Goal: Task Accomplishment & Management: Manage account settings

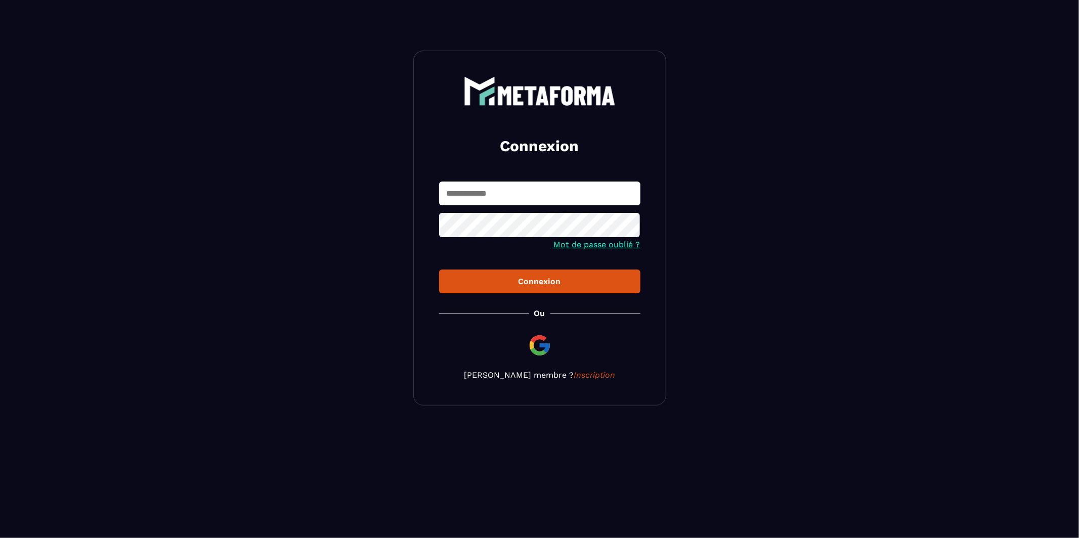
click at [539, 196] on input "text" at bounding box center [539, 194] width 201 height 24
click at [477, 222] on form "Mot de passe oublié ? Connexion" at bounding box center [539, 238] width 201 height 112
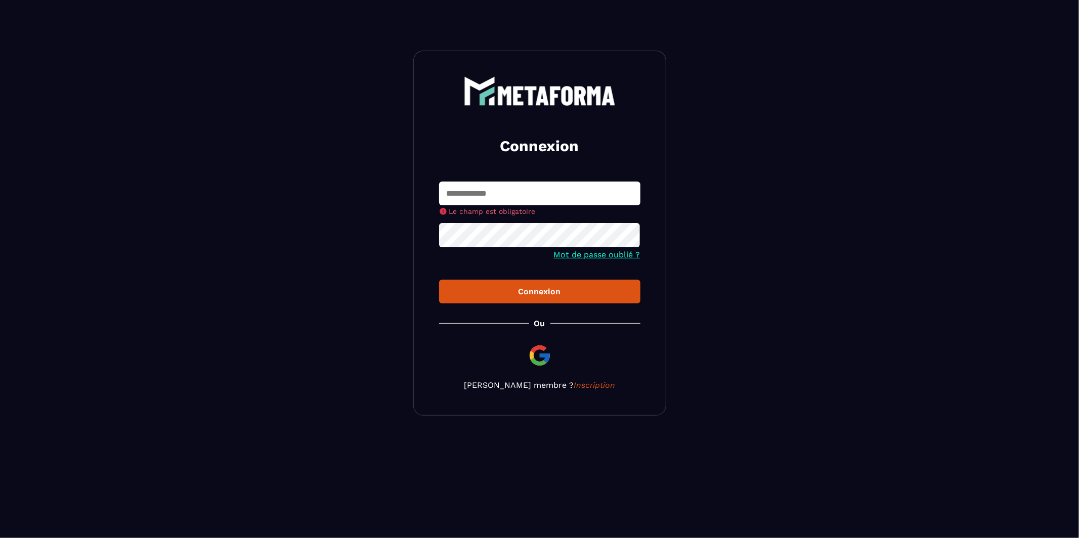
click at [536, 354] on img at bounding box center [540, 356] width 24 height 24
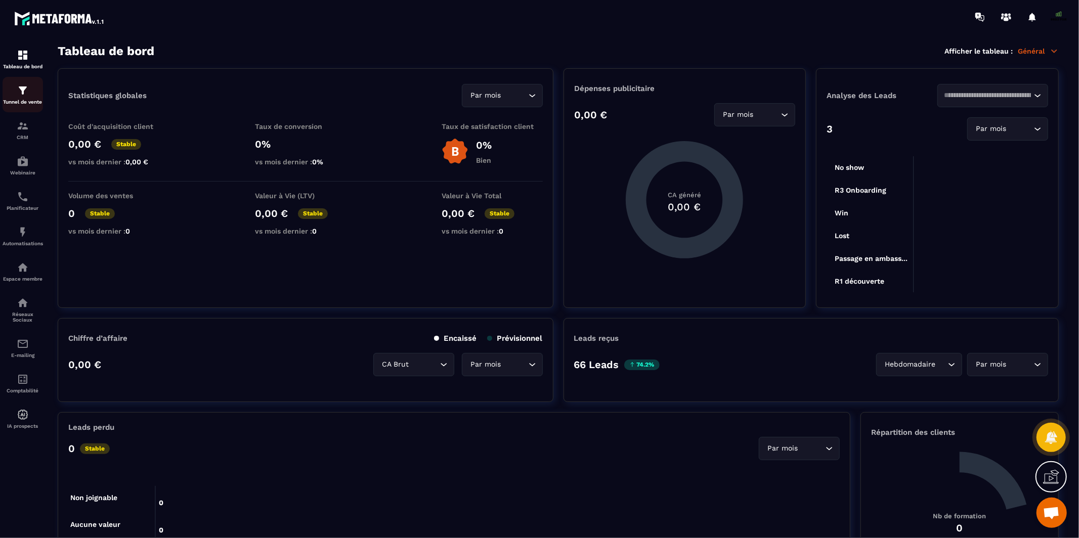
scroll to position [7841, 0]
click at [21, 136] on p "CRM" at bounding box center [23, 138] width 40 height 6
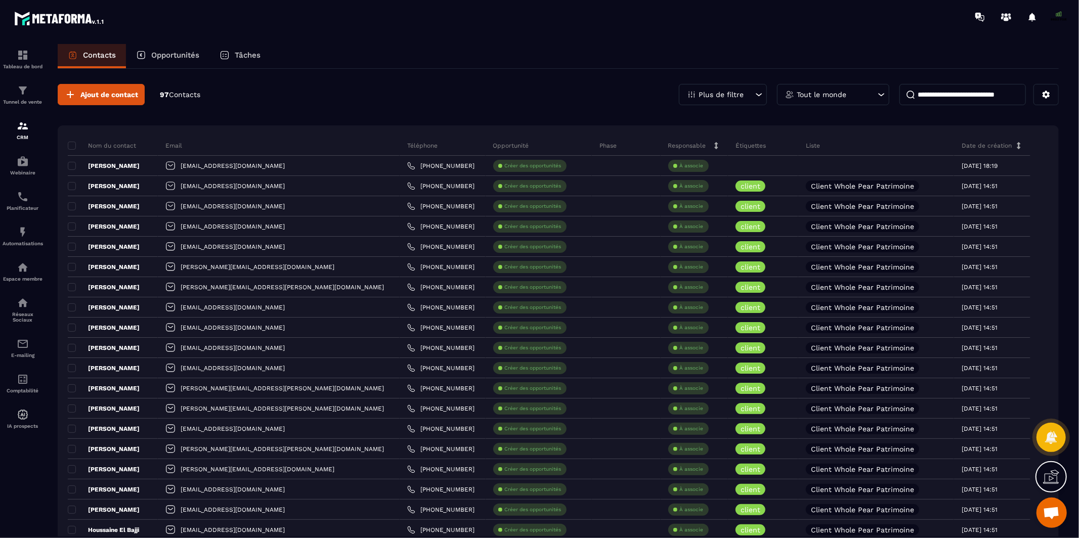
click at [927, 96] on input at bounding box center [963, 94] width 126 height 21
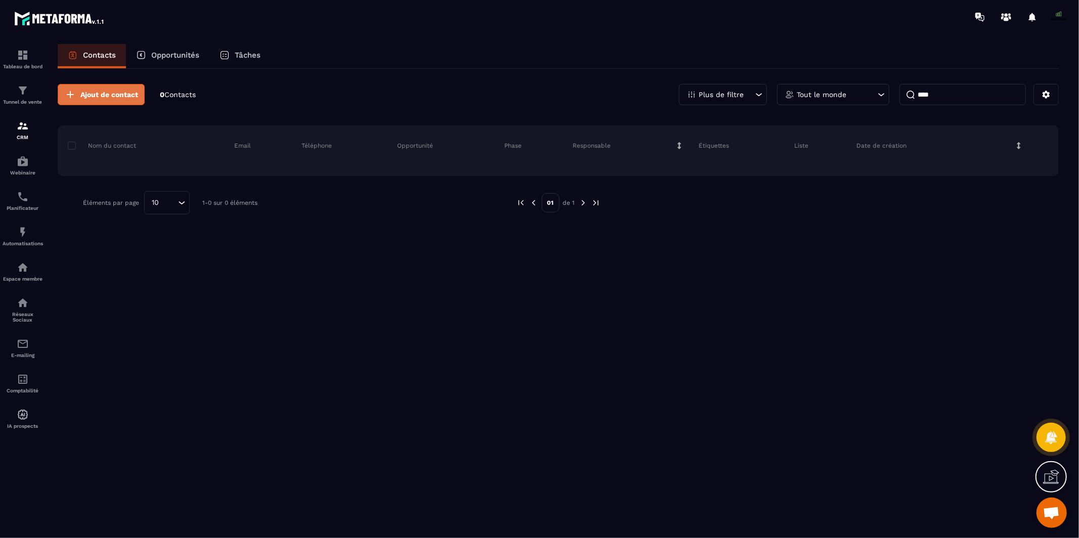
type input "****"
click at [115, 90] on span "Ajout de contact" at bounding box center [109, 95] width 58 height 10
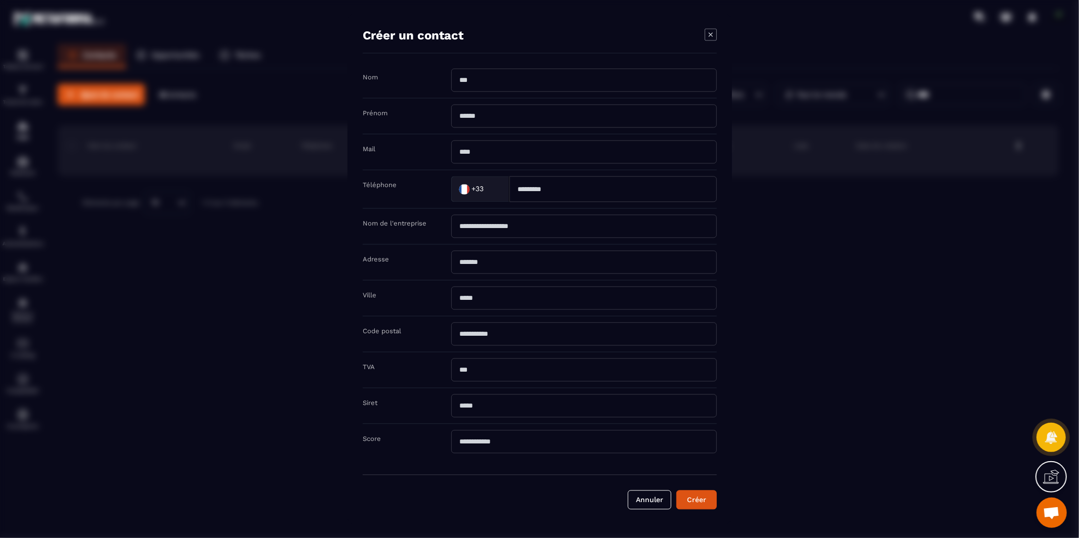
click at [473, 84] on input "Modal window" at bounding box center [584, 80] width 266 height 23
type input "******"
click at [522, 122] on input "Modal window" at bounding box center [584, 116] width 266 height 23
type input "********"
click at [512, 152] on input "Modal window" at bounding box center [584, 152] width 266 height 23
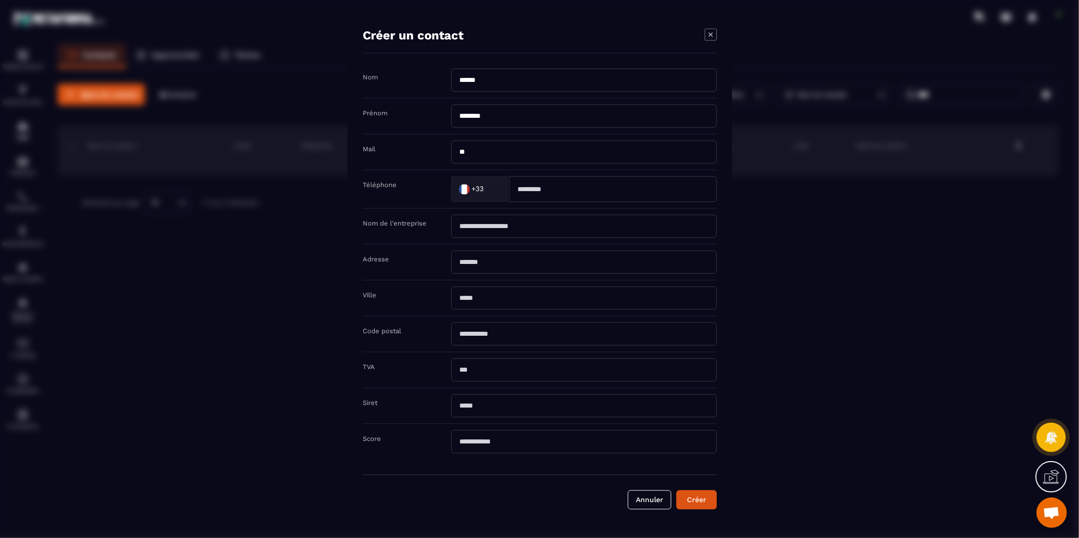
type input "**********"
click at [530, 194] on input "Modal window" at bounding box center [612, 190] width 207 height 26
paste input "**********"
type input "**********"
click at [691, 500] on button "Créer" at bounding box center [696, 500] width 40 height 19
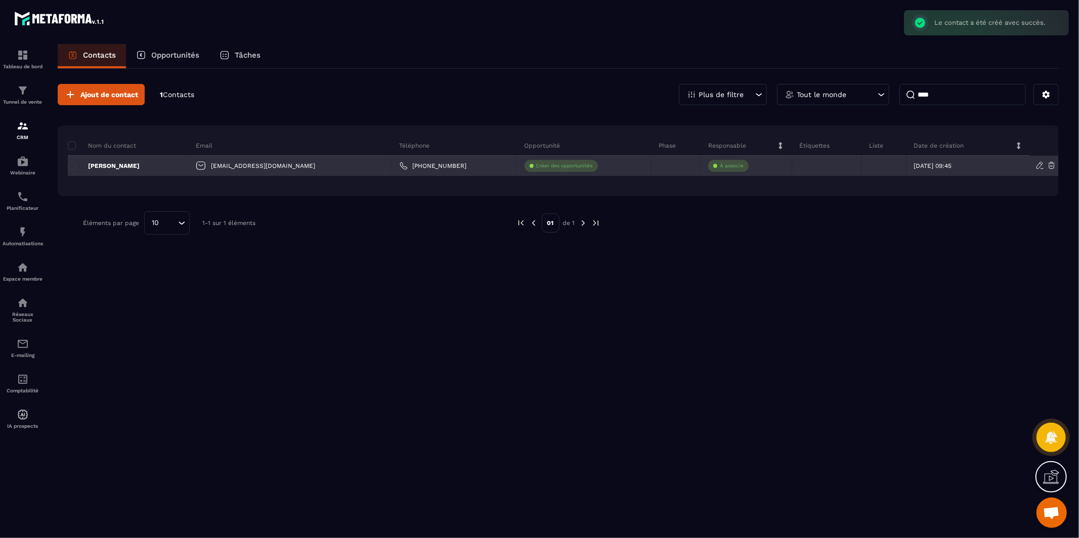
click at [862, 160] on div at bounding box center [884, 166] width 45 height 20
click at [862, 166] on div at bounding box center [884, 166] width 45 height 20
click at [862, 165] on div at bounding box center [884, 166] width 45 height 20
click at [802, 164] on icon at bounding box center [805, 165] width 7 height 7
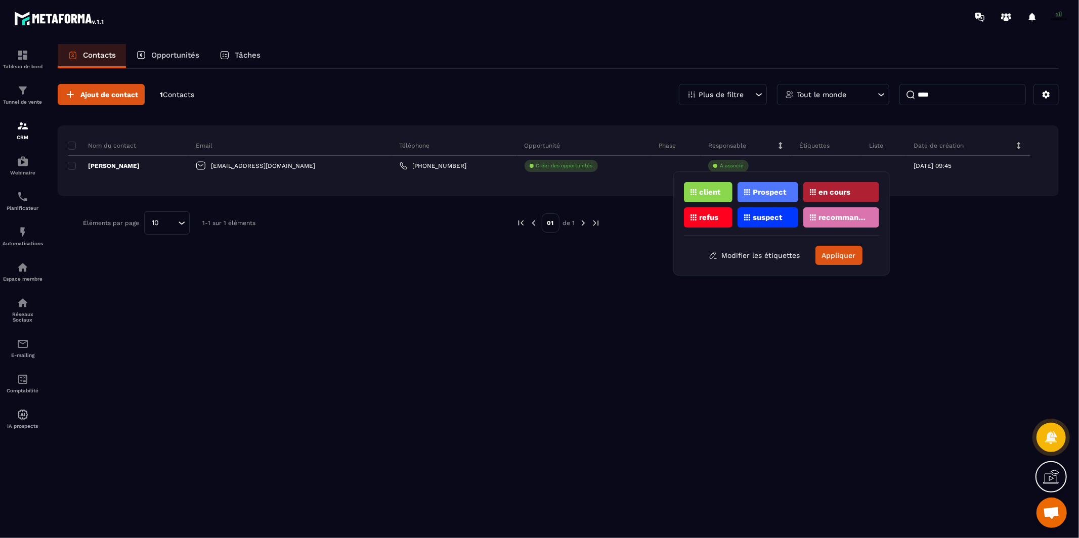
click at [713, 189] on p "client" at bounding box center [710, 192] width 22 height 7
click at [830, 254] on button "Appliquer" at bounding box center [839, 255] width 47 height 19
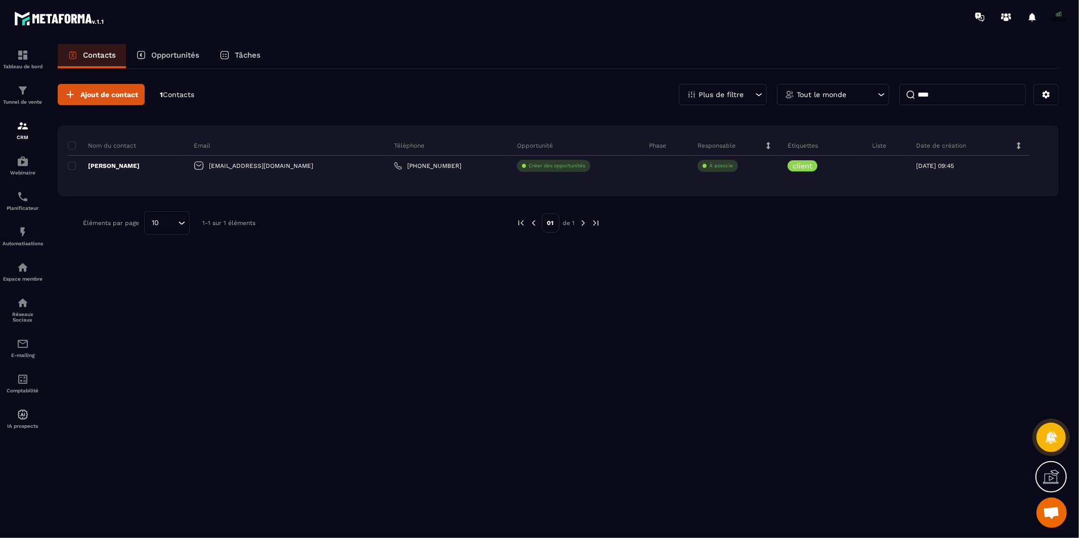
click at [872, 148] on p "Liste" at bounding box center [879, 146] width 14 height 8
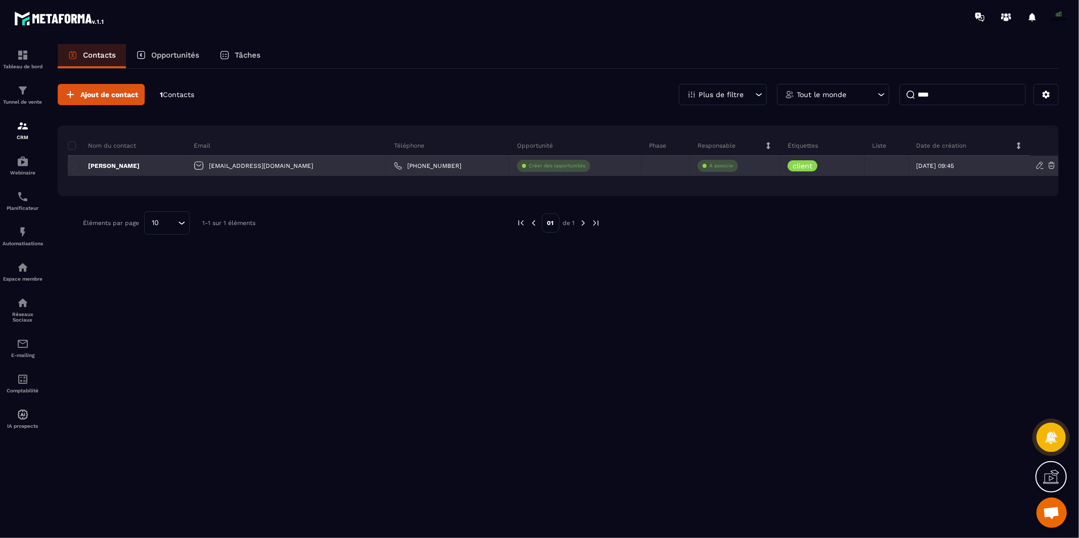
click at [865, 162] on div at bounding box center [887, 166] width 44 height 20
click at [1036, 168] on icon at bounding box center [1040, 165] width 9 height 9
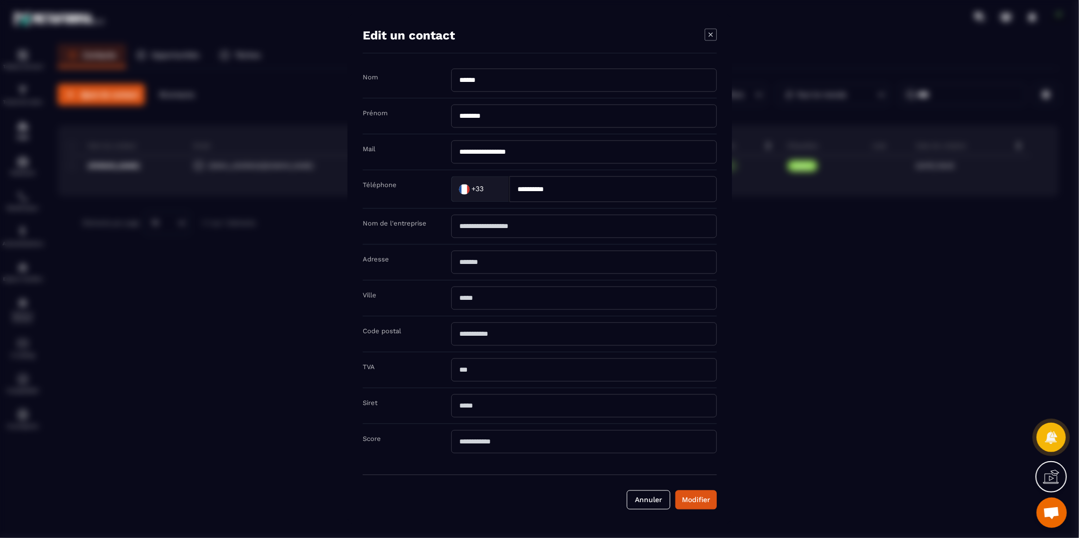
click at [712, 38] on icon "Modal window" at bounding box center [711, 35] width 12 height 12
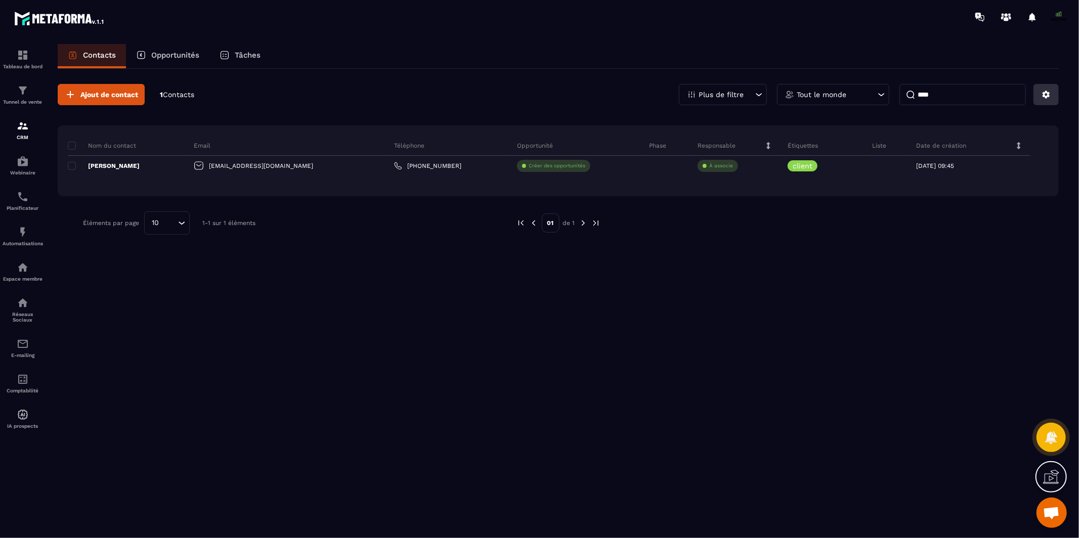
click at [1039, 96] on button at bounding box center [1046, 94] width 25 height 21
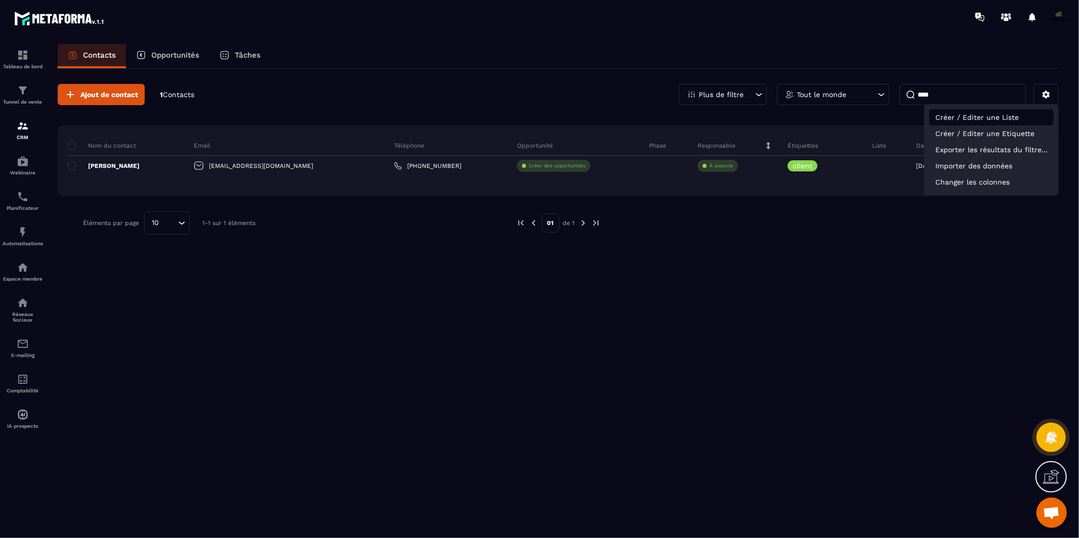
click at [981, 116] on p "Créer / Editer une Liste" at bounding box center [991, 117] width 124 height 16
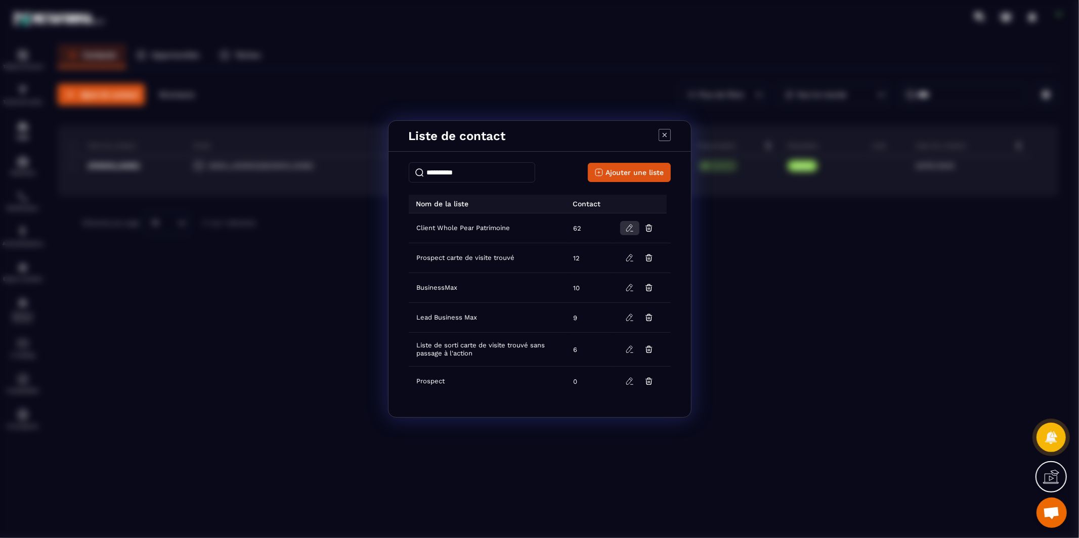
click at [630, 231] on icon "Modal window" at bounding box center [629, 228] width 9 height 9
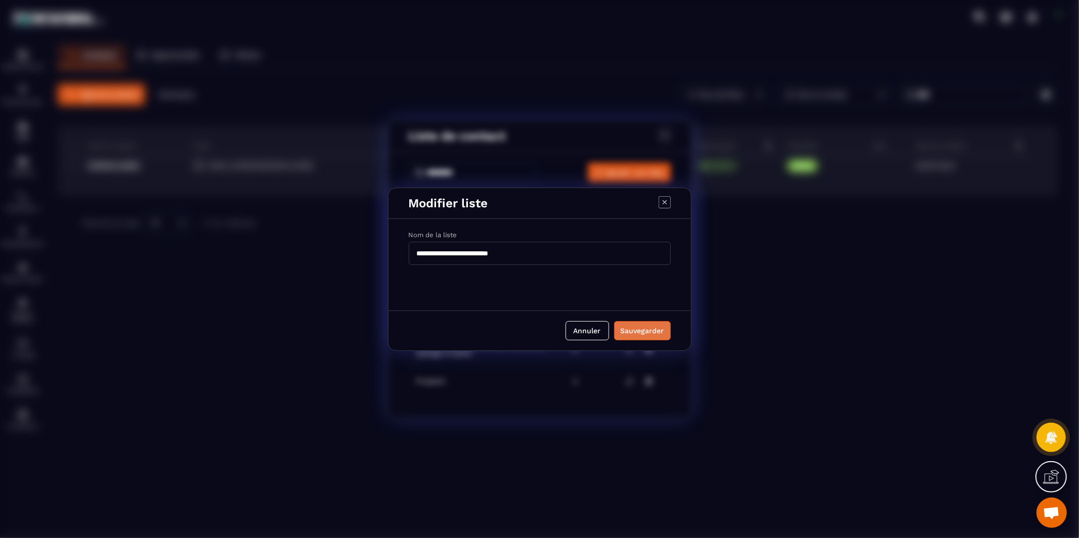
click at [623, 329] on div "Sauvegarder" at bounding box center [643, 331] width 44 height 10
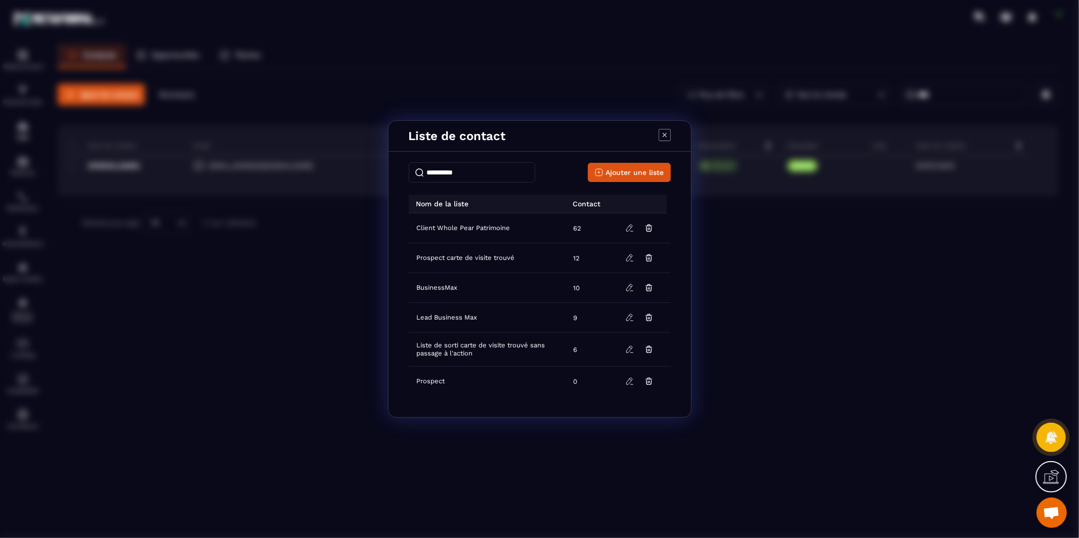
click at [667, 133] on icon "Modal window" at bounding box center [665, 135] width 12 height 12
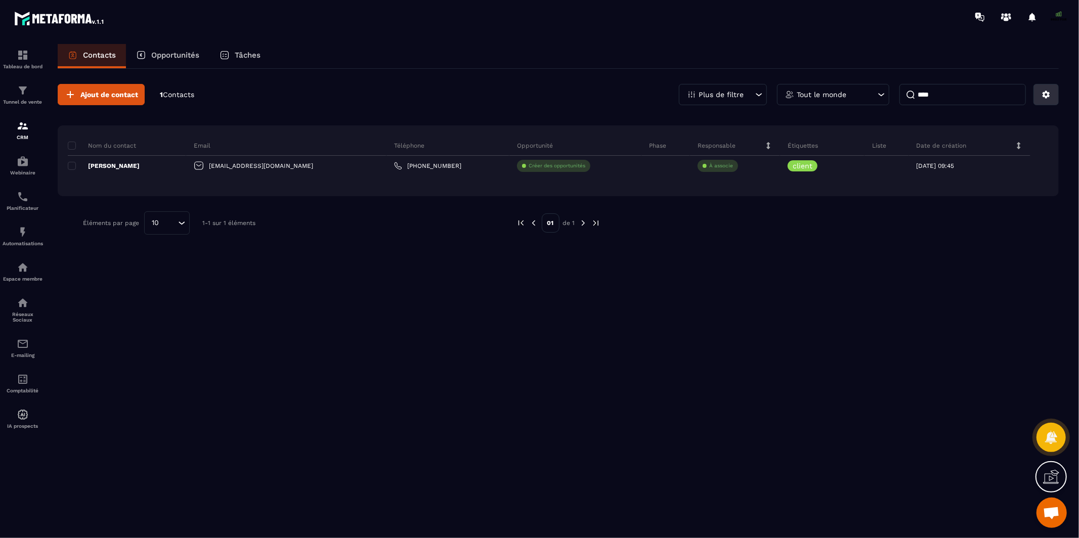
click at [1039, 102] on button at bounding box center [1046, 94] width 25 height 21
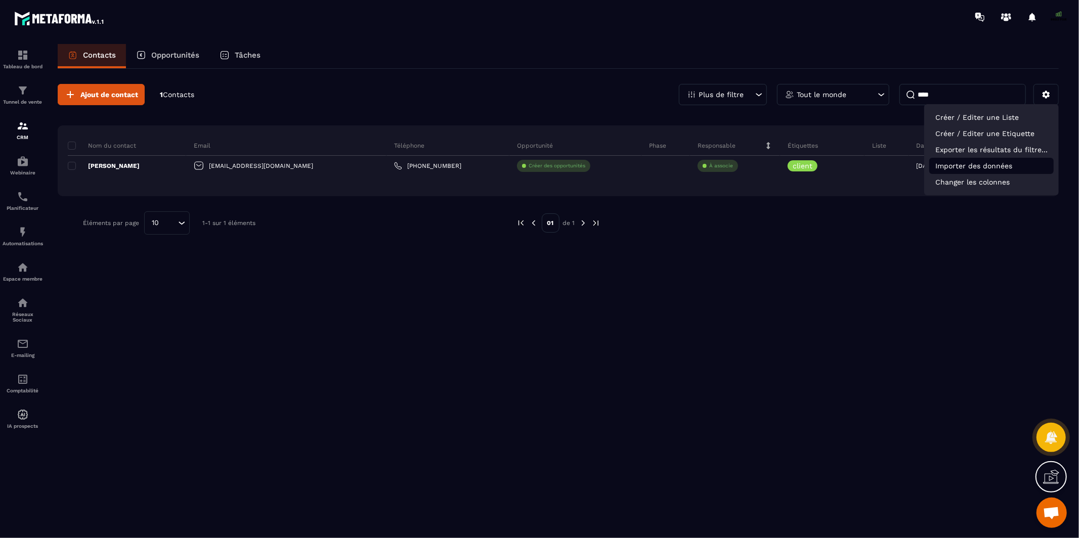
click at [956, 165] on p "Importer des données" at bounding box center [991, 166] width 124 height 16
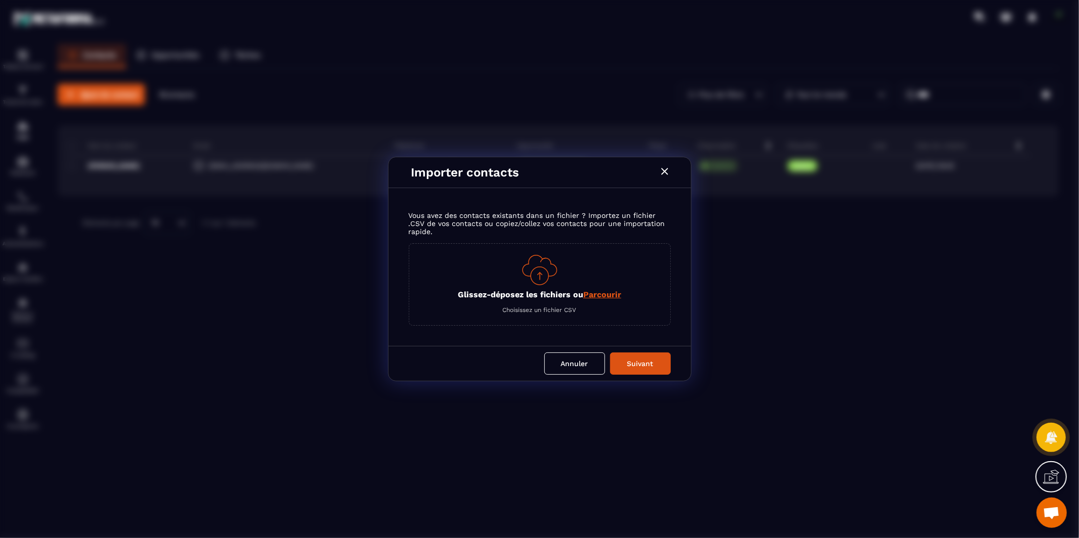
click at [525, 274] on img "Modal window" at bounding box center [539, 270] width 35 height 30
click at [552, 295] on p "Glissez-déposez les fichiers ou Parcourir" at bounding box center [539, 295] width 163 height 10
click at [0, 0] on input "Glissez-déposez les fichiers ou Parcourir" at bounding box center [0, 0] width 0 height 0
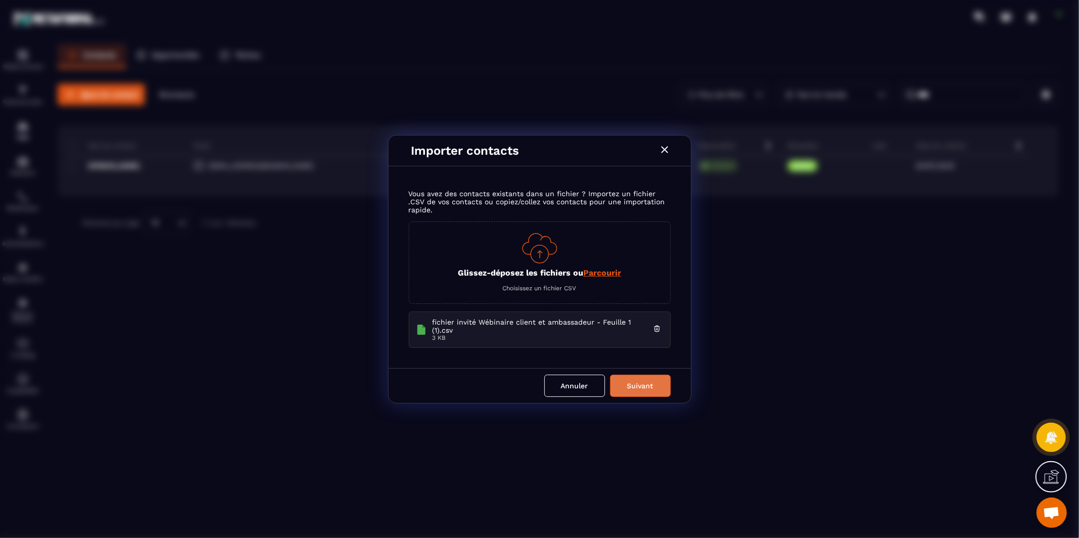
click at [624, 382] on button "Suivant" at bounding box center [640, 386] width 61 height 22
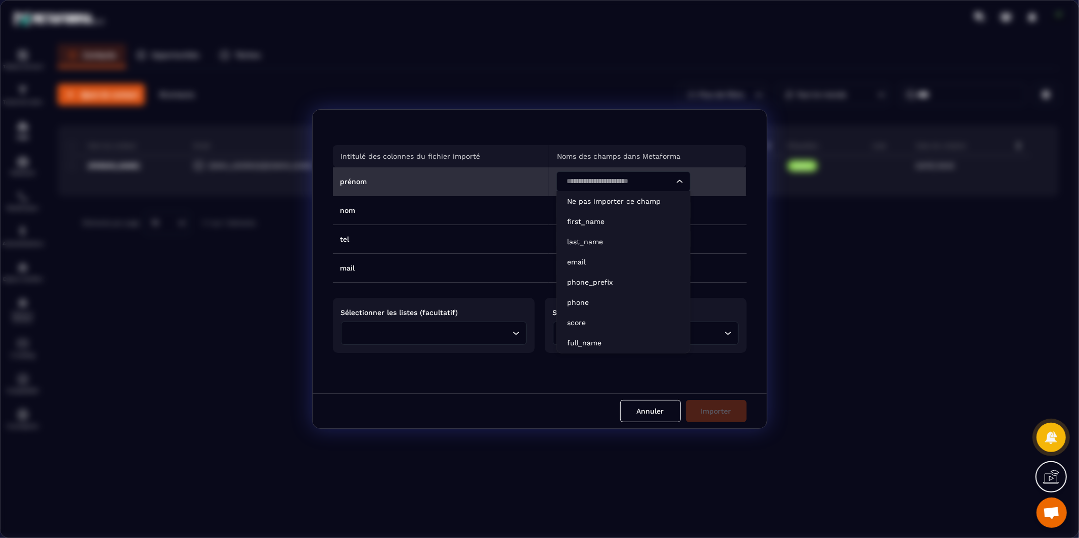
click at [582, 186] on input "Search for option" at bounding box center [618, 181] width 111 height 11
click at [585, 220] on p "first_name" at bounding box center [623, 222] width 113 height 10
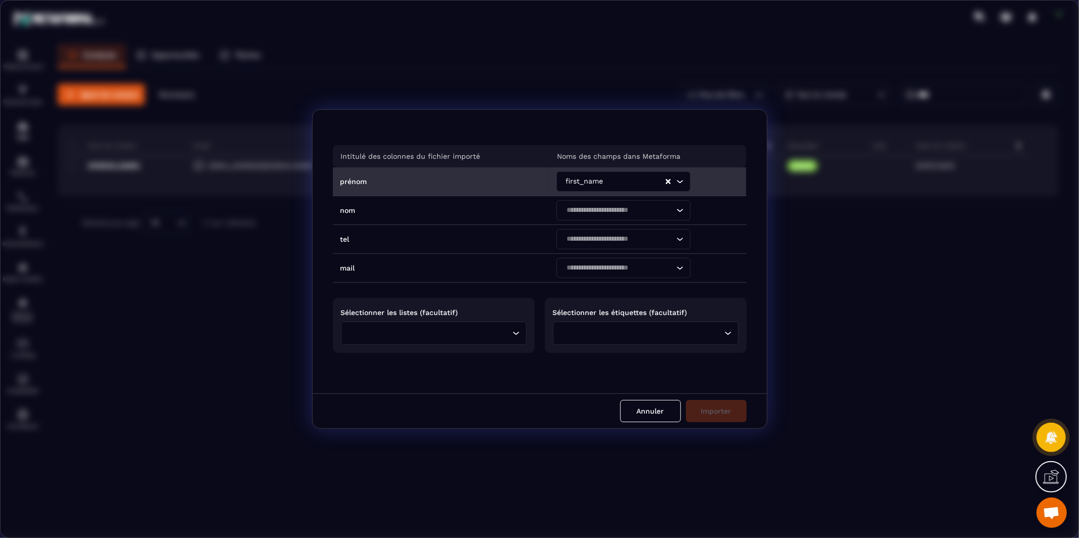
click at [585, 220] on div "Search for option" at bounding box center [618, 210] width 113 height 20
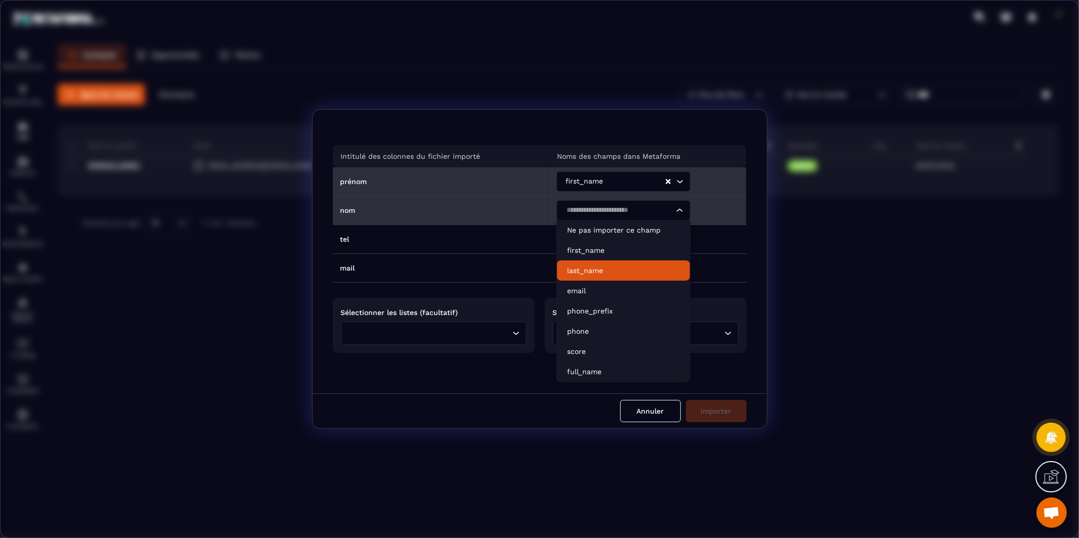
click at [589, 266] on p "last_name" at bounding box center [623, 271] width 113 height 10
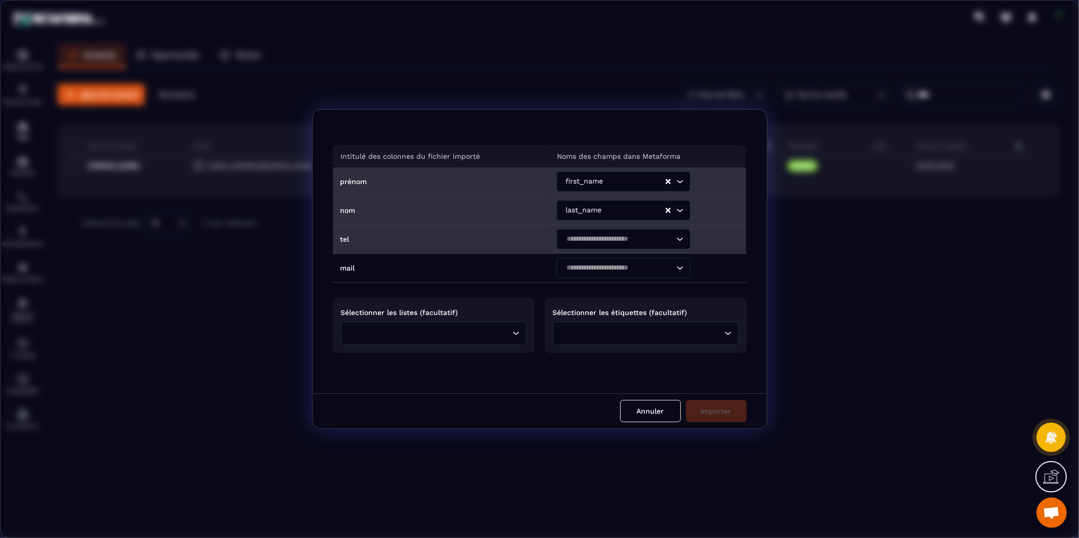
click at [587, 243] on input "Search for option" at bounding box center [618, 239] width 111 height 11
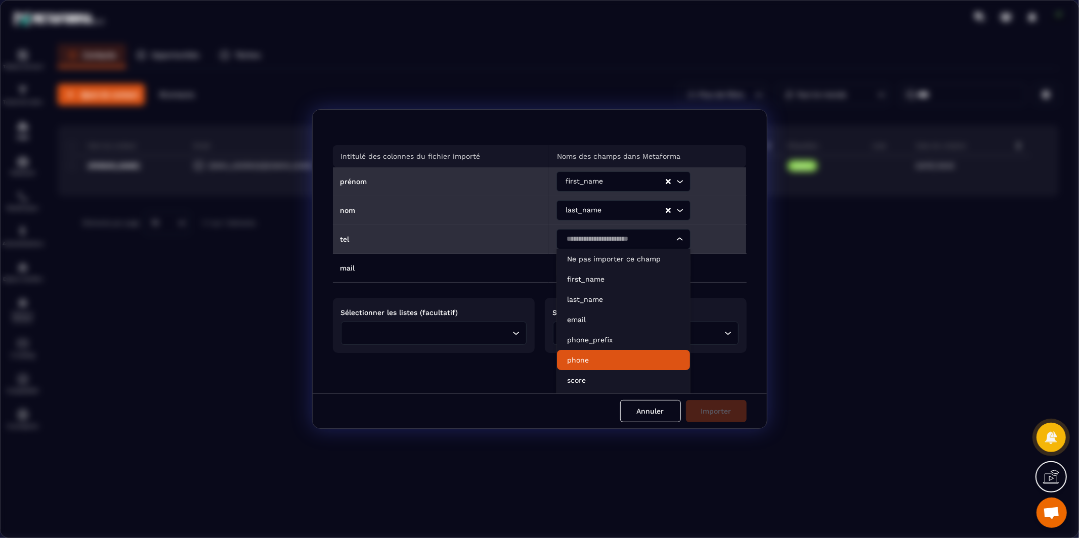
click at [573, 354] on li "phone" at bounding box center [623, 360] width 133 height 20
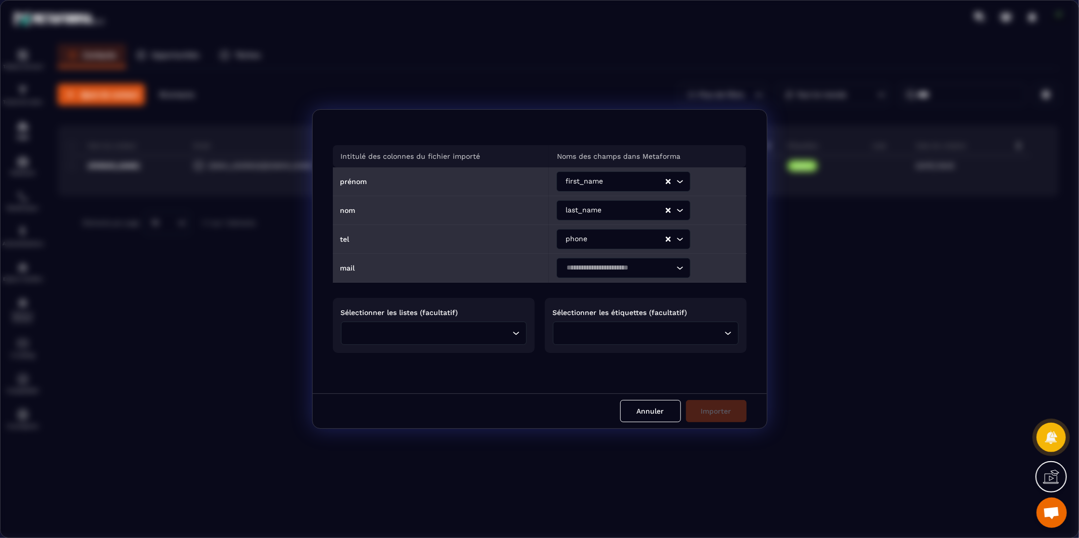
click at [583, 264] on input "Search for option" at bounding box center [618, 268] width 111 height 11
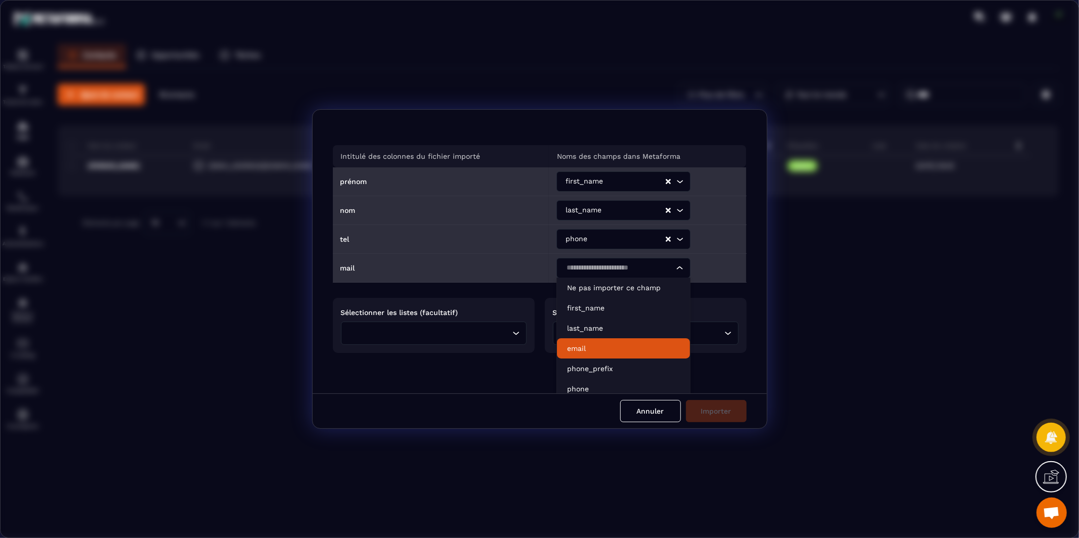
click at [580, 341] on li "email" at bounding box center [623, 348] width 133 height 20
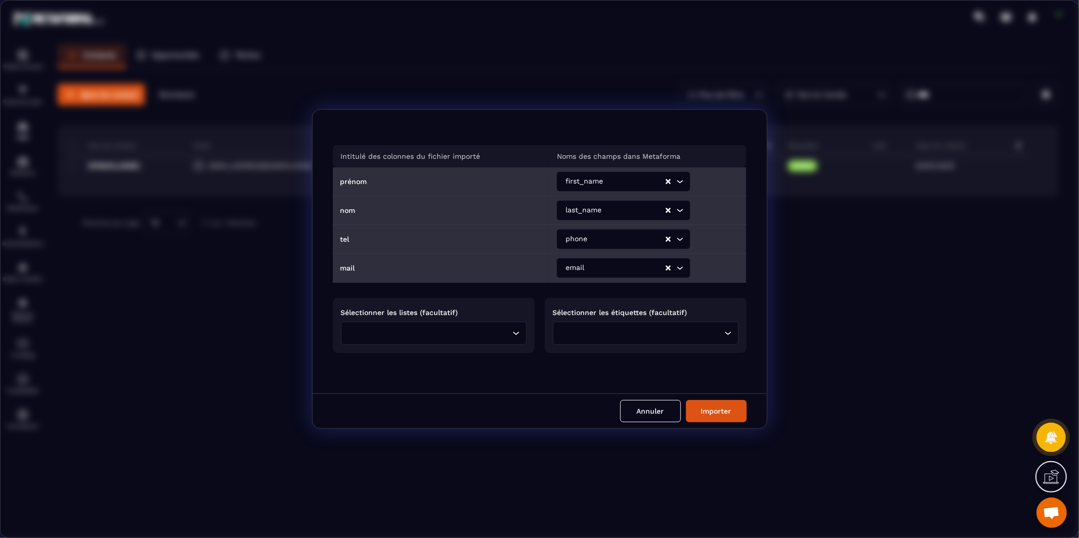
click at [515, 329] on icon "Search for option" at bounding box center [516, 333] width 10 height 10
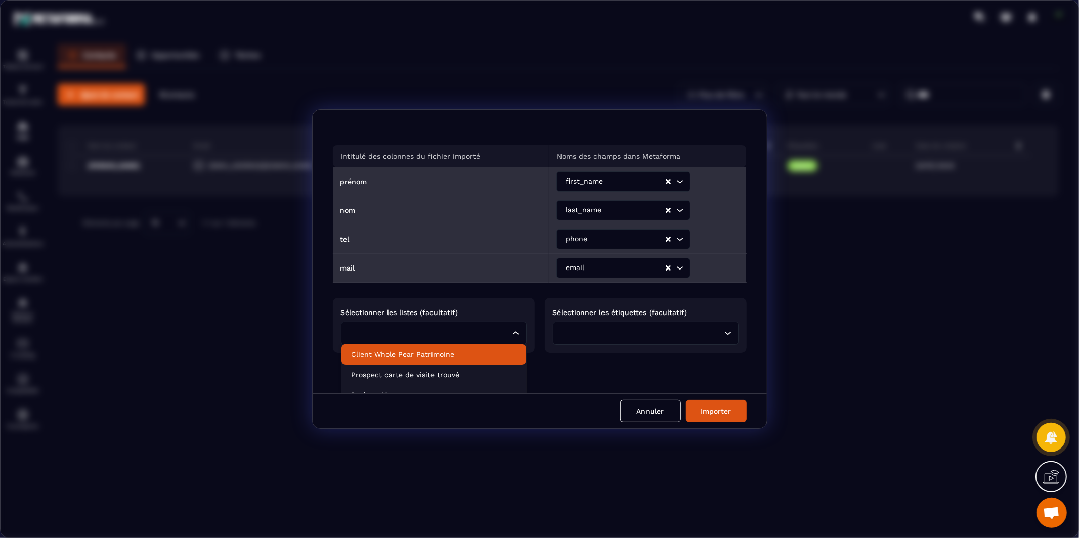
click at [476, 352] on p "Client Whole Pear Patrimoine" at bounding box center [434, 355] width 164 height 10
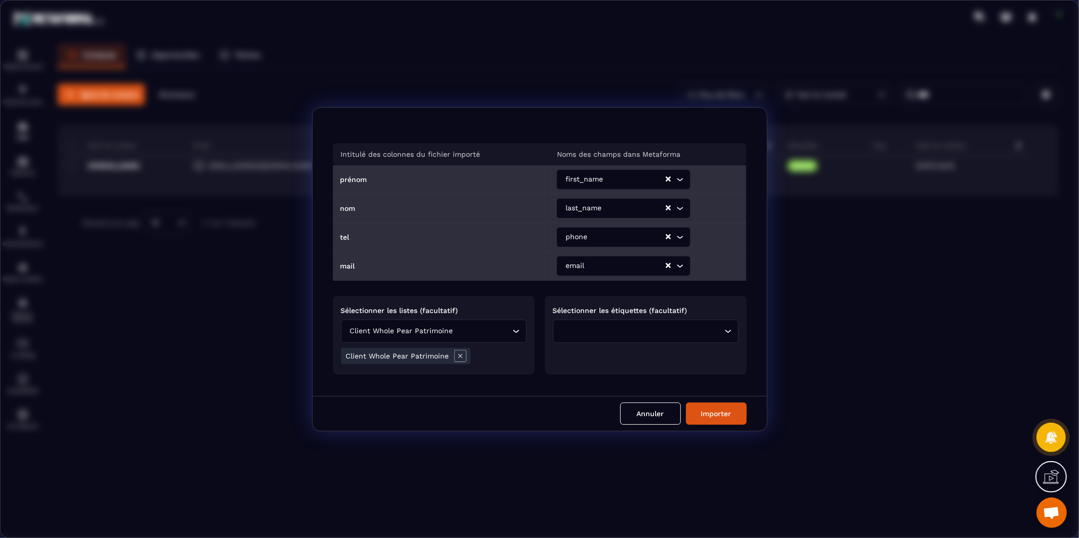
click at [583, 328] on input "Search for option" at bounding box center [643, 331] width 158 height 11
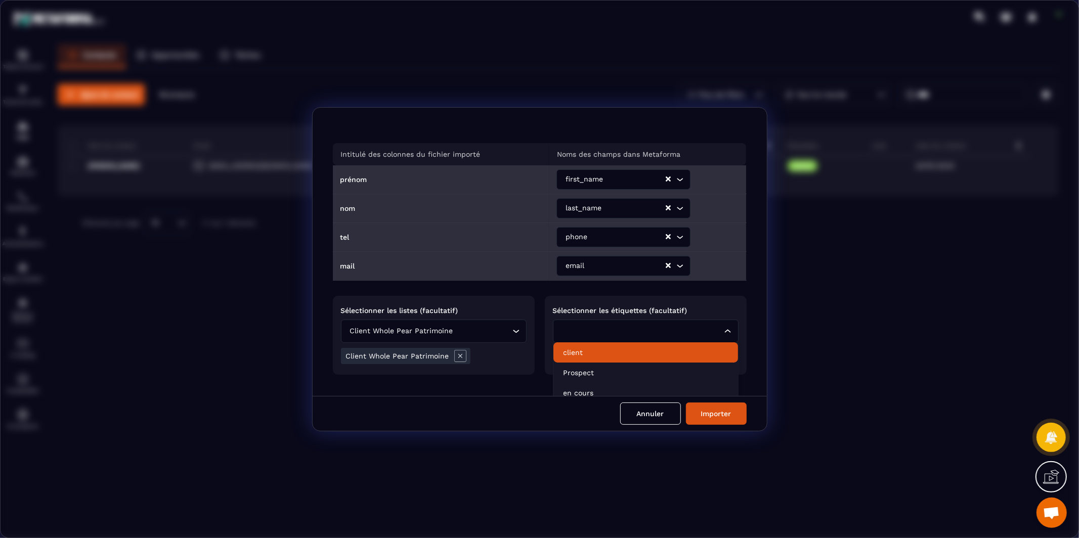
click at [584, 353] on p "client" at bounding box center [646, 353] width 164 height 10
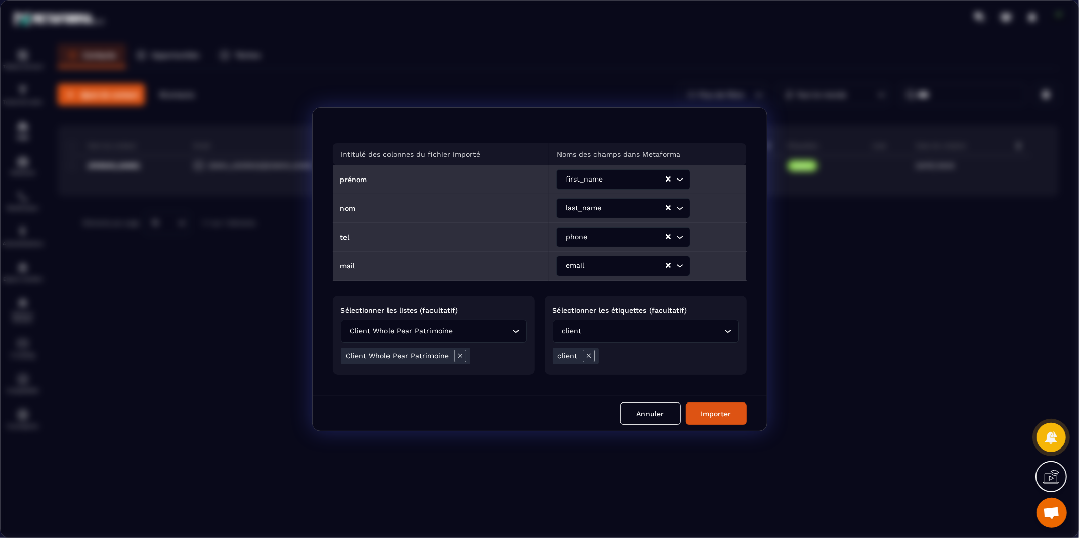
scroll to position [19, 0]
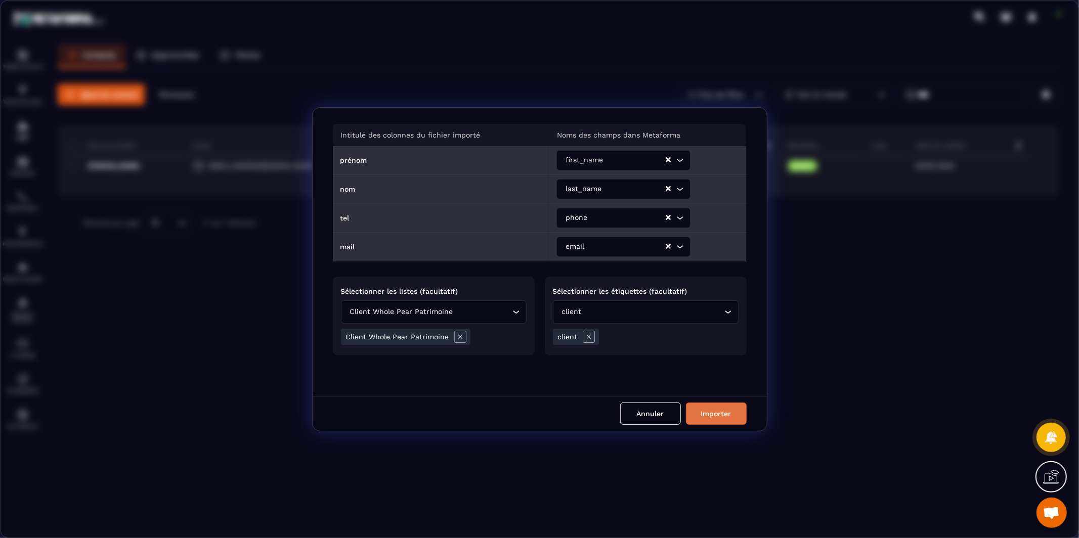
click at [732, 413] on button "Importer" at bounding box center [716, 414] width 61 height 22
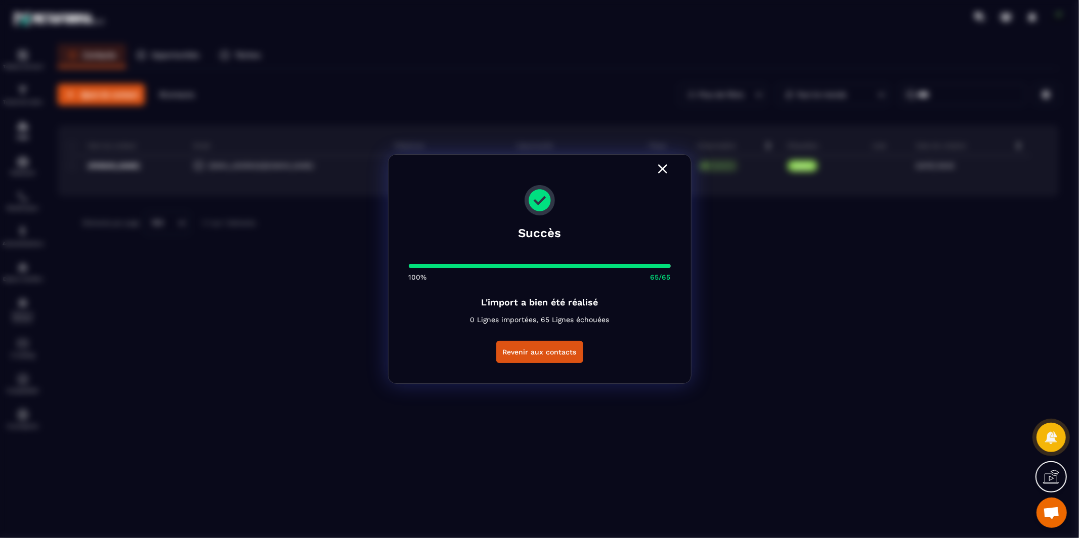
click at [660, 173] on icon "Modal window" at bounding box center [663, 169] width 16 height 16
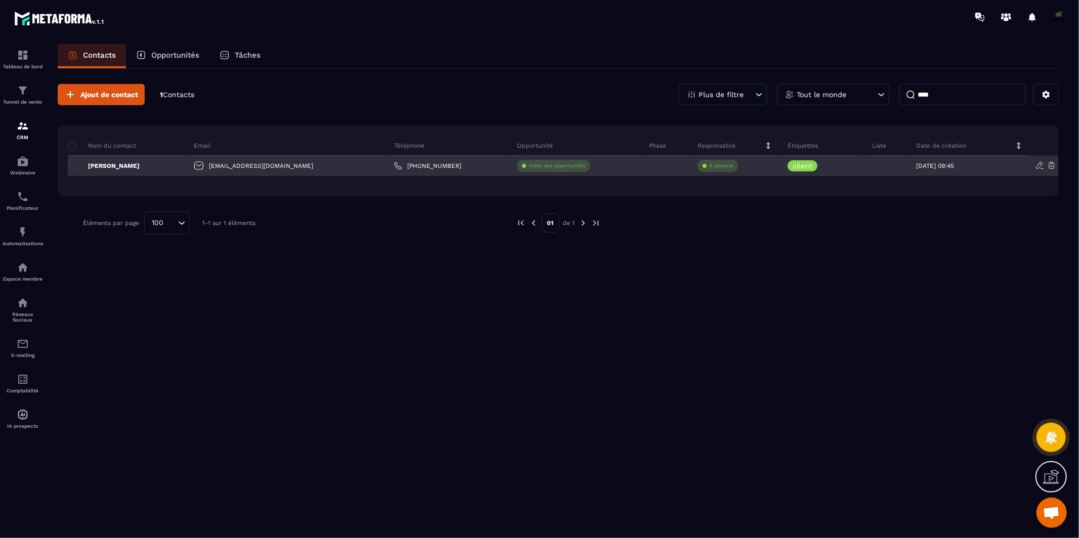
click at [865, 166] on div at bounding box center [887, 166] width 44 height 20
click at [208, 164] on div "[EMAIL_ADDRESS][DOMAIN_NAME]" at bounding box center [286, 166] width 200 height 20
click at [206, 169] on div "[EMAIL_ADDRESS][DOMAIN_NAME]" at bounding box center [286, 166] width 200 height 20
click at [112, 167] on p "[PERSON_NAME]" at bounding box center [104, 166] width 72 height 8
